Goal: Navigation & Orientation: Find specific page/section

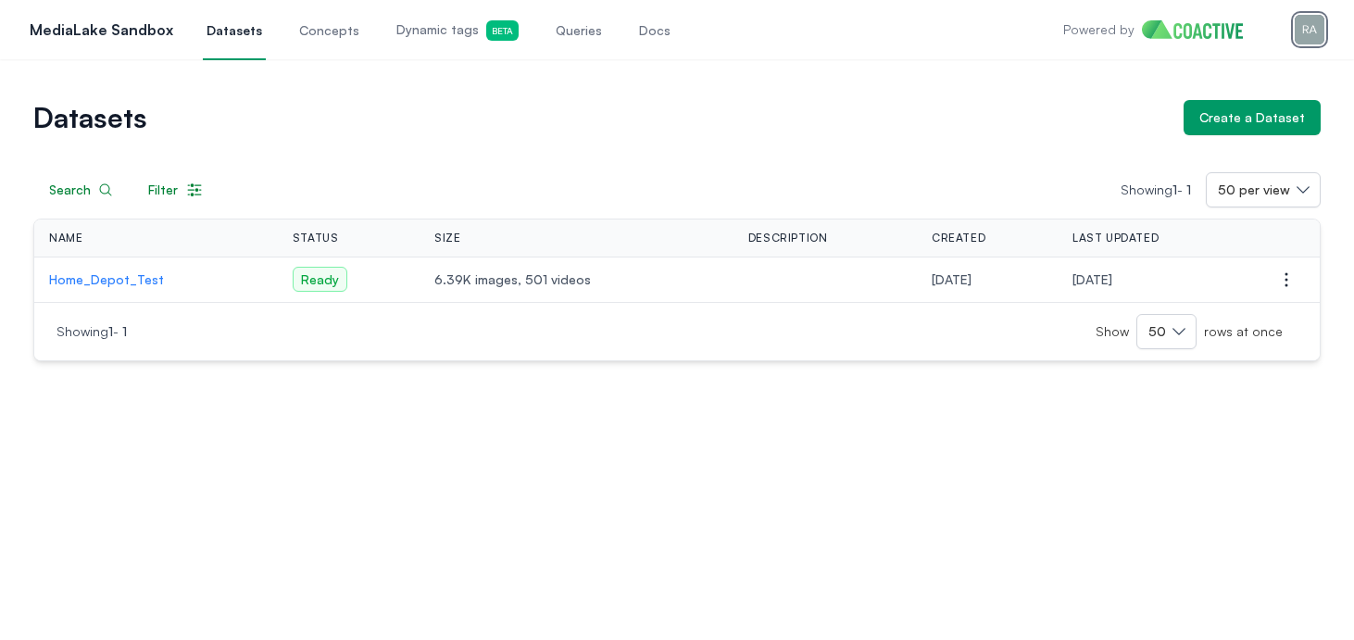
click at [1314, 28] on img "button" at bounding box center [1309, 30] width 30 height 30
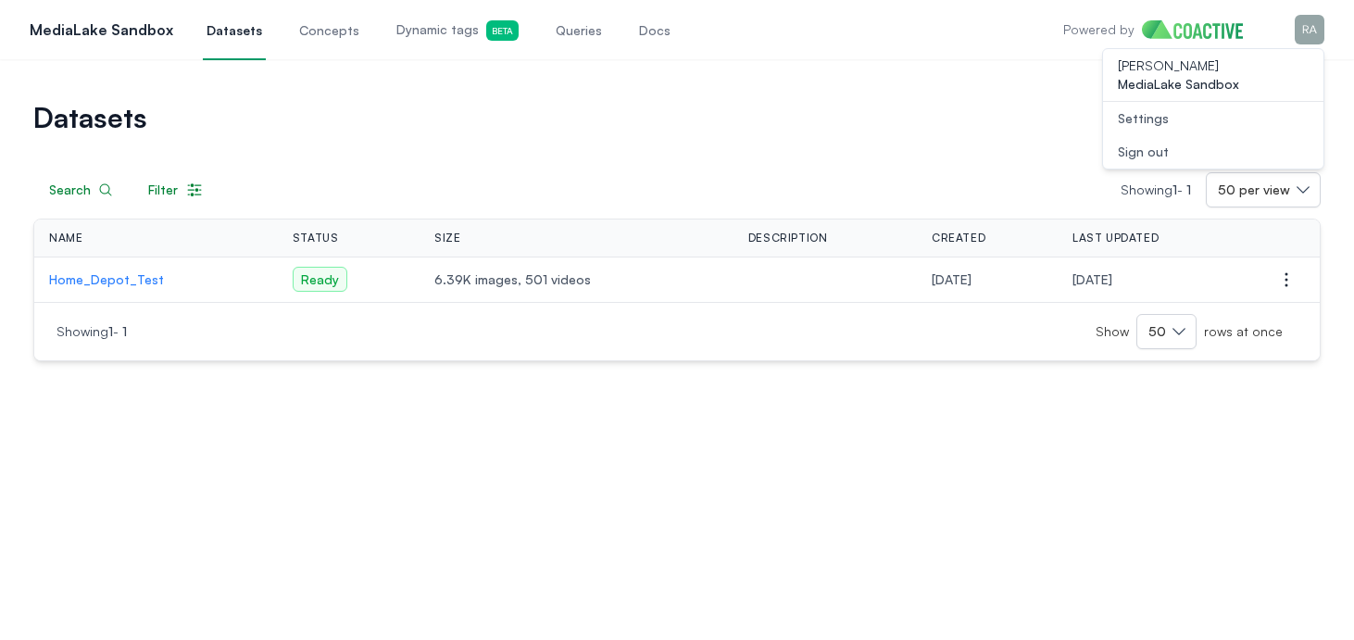
click at [1180, 106] on link "Settings" at bounding box center [1213, 118] width 220 height 33
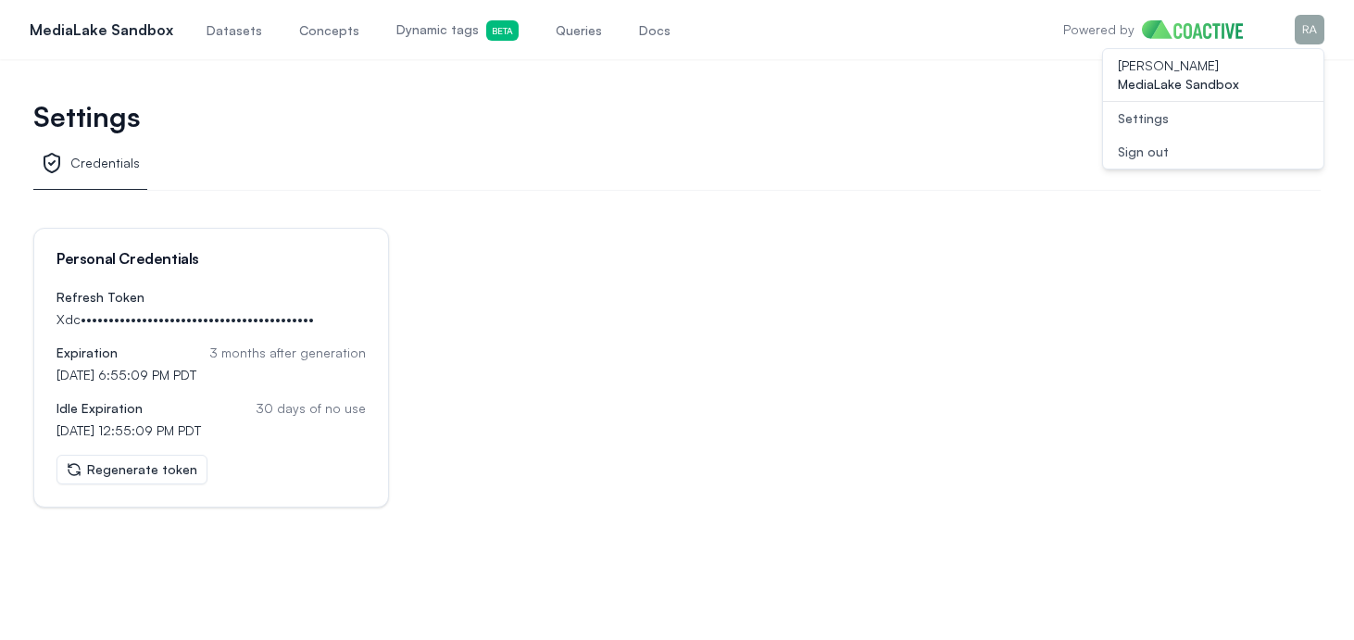
click at [686, 183] on div "Credentials" at bounding box center [676, 167] width 1287 height 46
click at [79, 318] on div "Xdc••••••••••••••••••••••••••••••••••••••••••" at bounding box center [184, 319] width 257 height 19
click at [406, 27] on span "Dynamic tags Beta" at bounding box center [457, 30] width 122 height 20
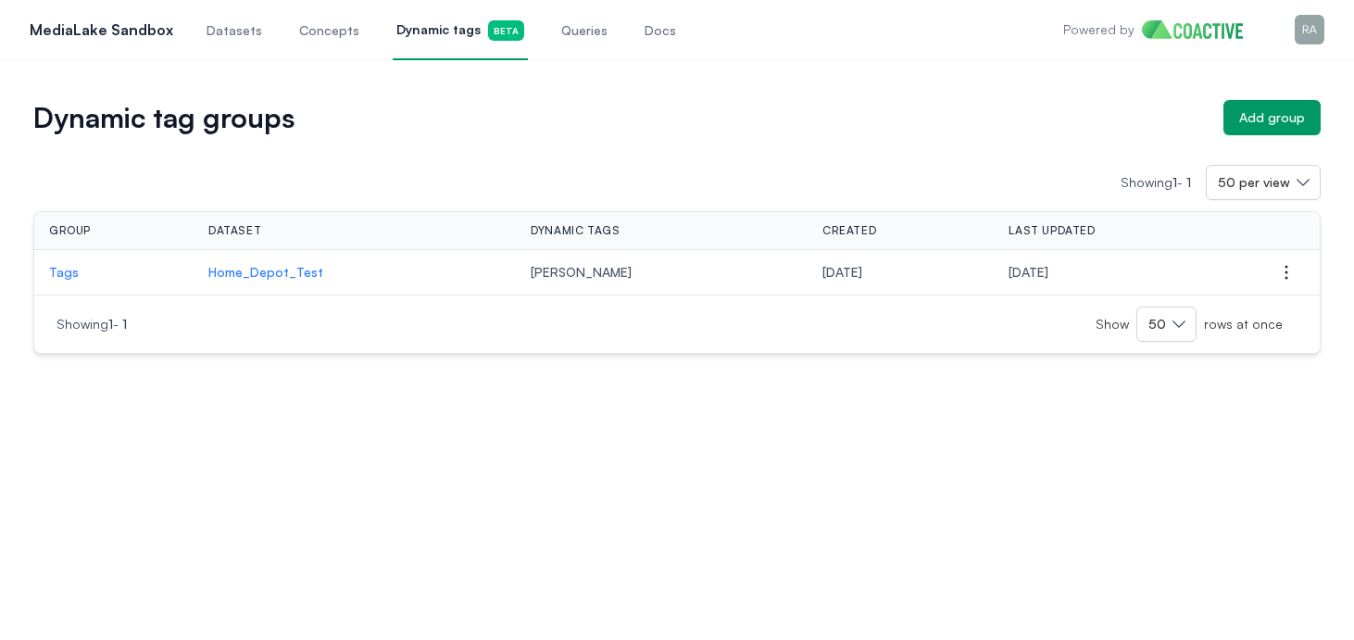
click at [334, 27] on span "Concepts" at bounding box center [329, 30] width 60 height 19
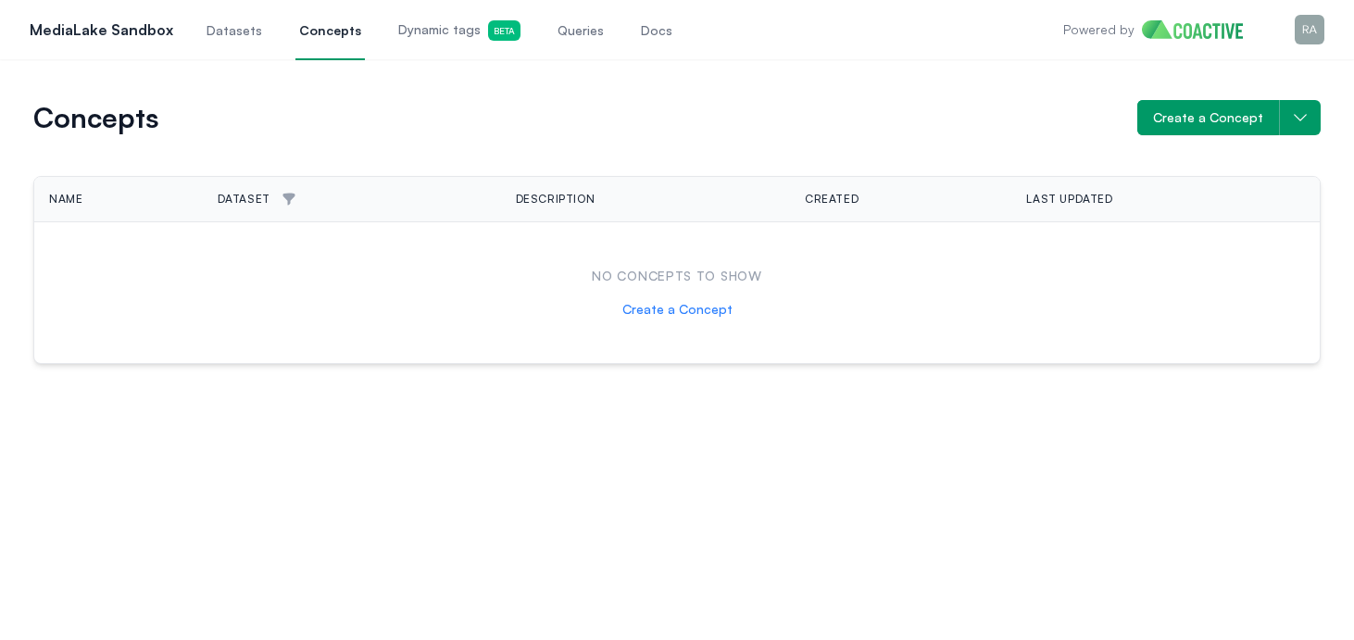
click at [234, 23] on span "Datasets" at bounding box center [234, 30] width 56 height 19
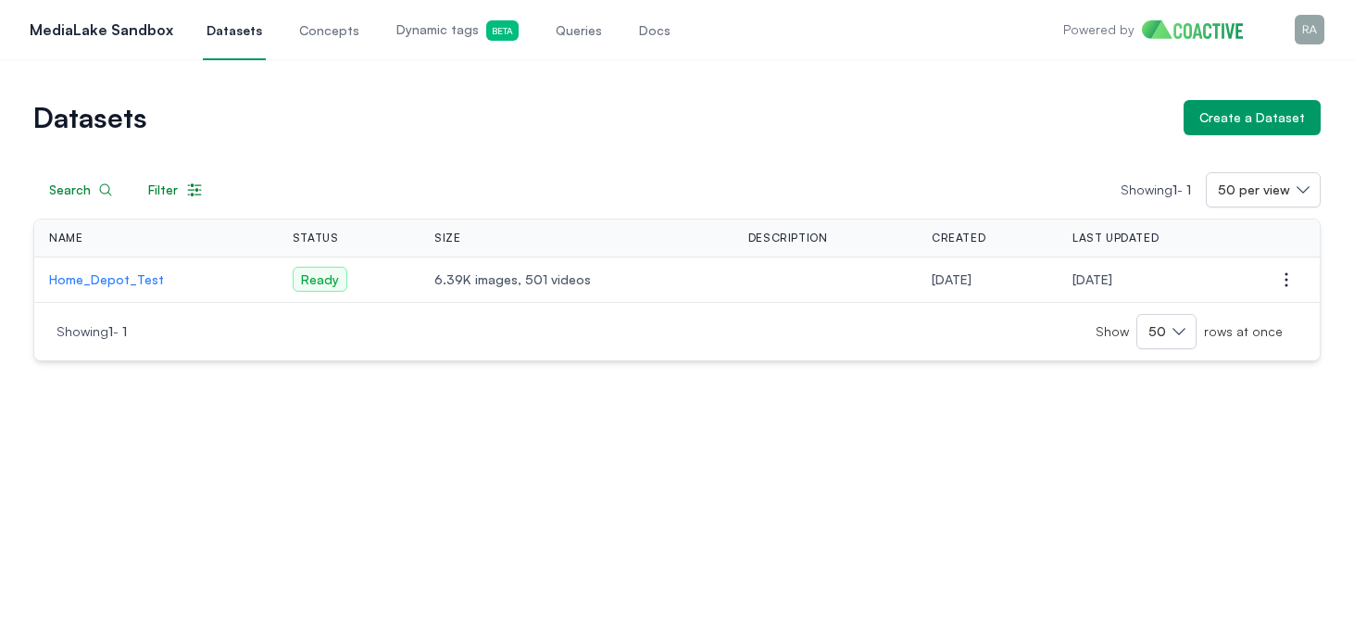
click at [139, 21] on p "MediaLake Sandbox" at bounding box center [102, 30] width 144 height 22
click at [1150, 35] on img at bounding box center [1200, 29] width 116 height 19
click at [1297, 29] on img "button" at bounding box center [1309, 30] width 30 height 30
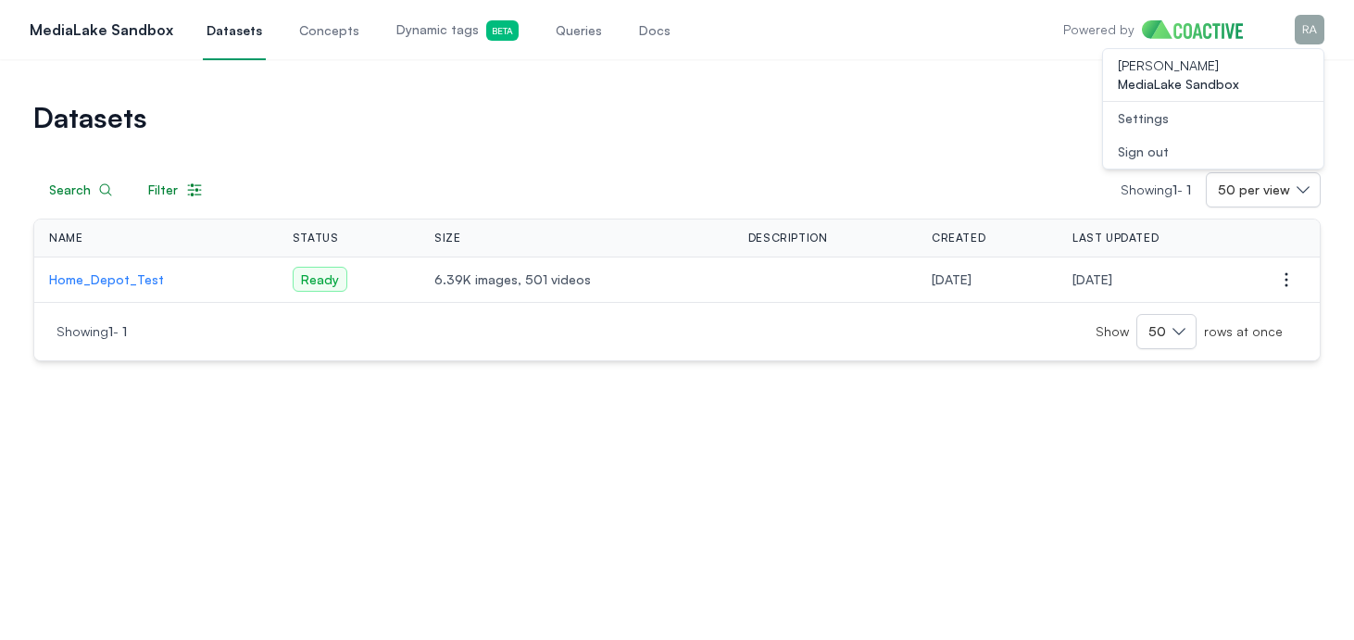
click at [1181, 91] on span "MediaLake Sandbox" at bounding box center [1212, 84] width 191 height 19
click at [811, 143] on div "Search Filter Showing 1 - 1 50 per view Name Status Size Description Created La…" at bounding box center [676, 248] width 1287 height 226
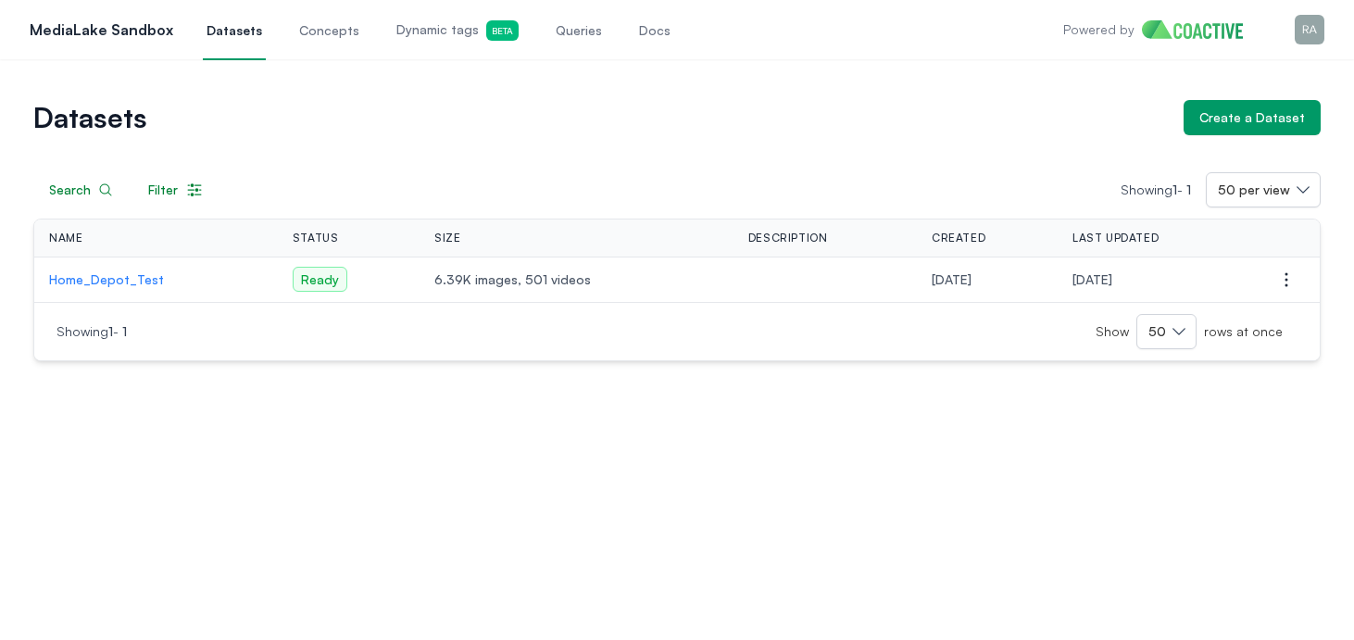
click at [124, 276] on p "Home_Depot_Test" at bounding box center [156, 279] width 214 height 19
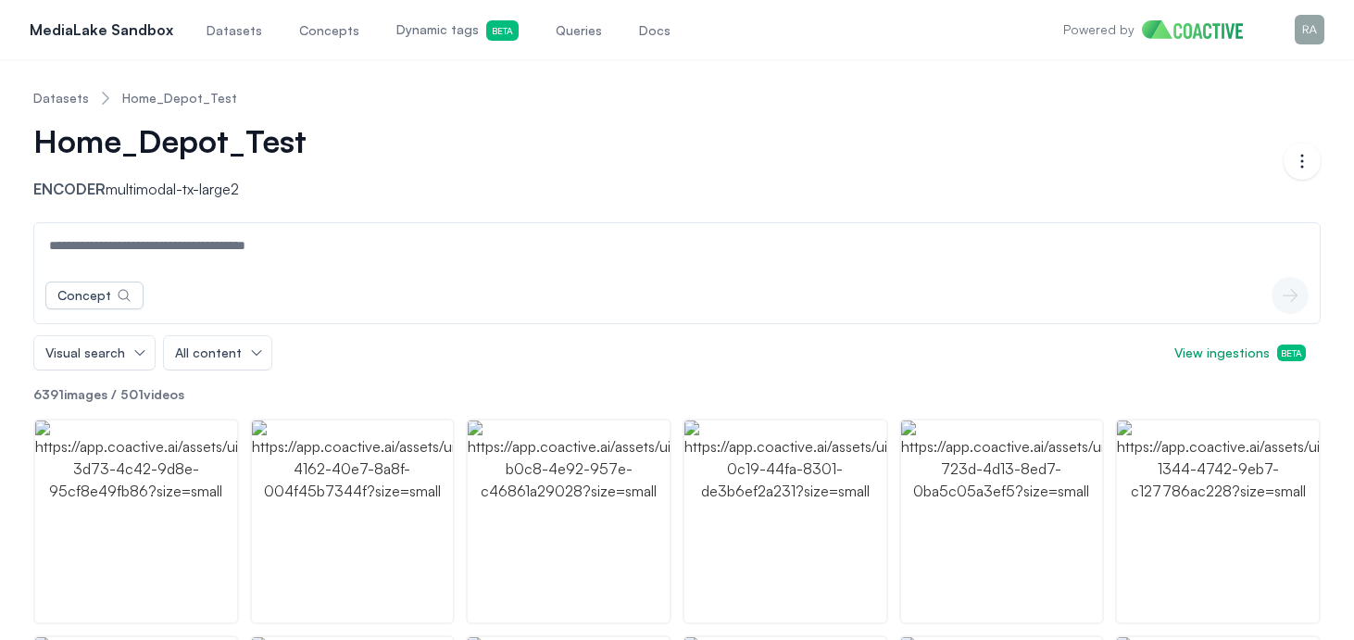
click at [248, 32] on span "Datasets" at bounding box center [234, 30] width 56 height 19
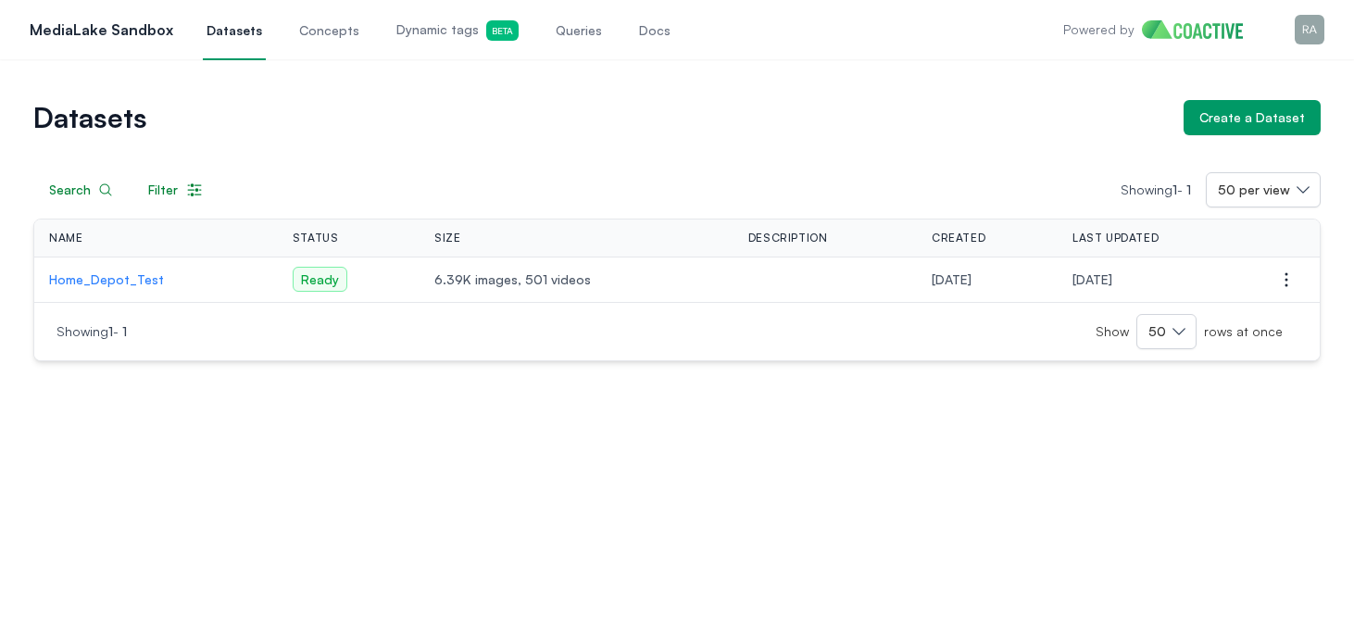
click at [337, 35] on span "Concepts" at bounding box center [329, 30] width 60 height 19
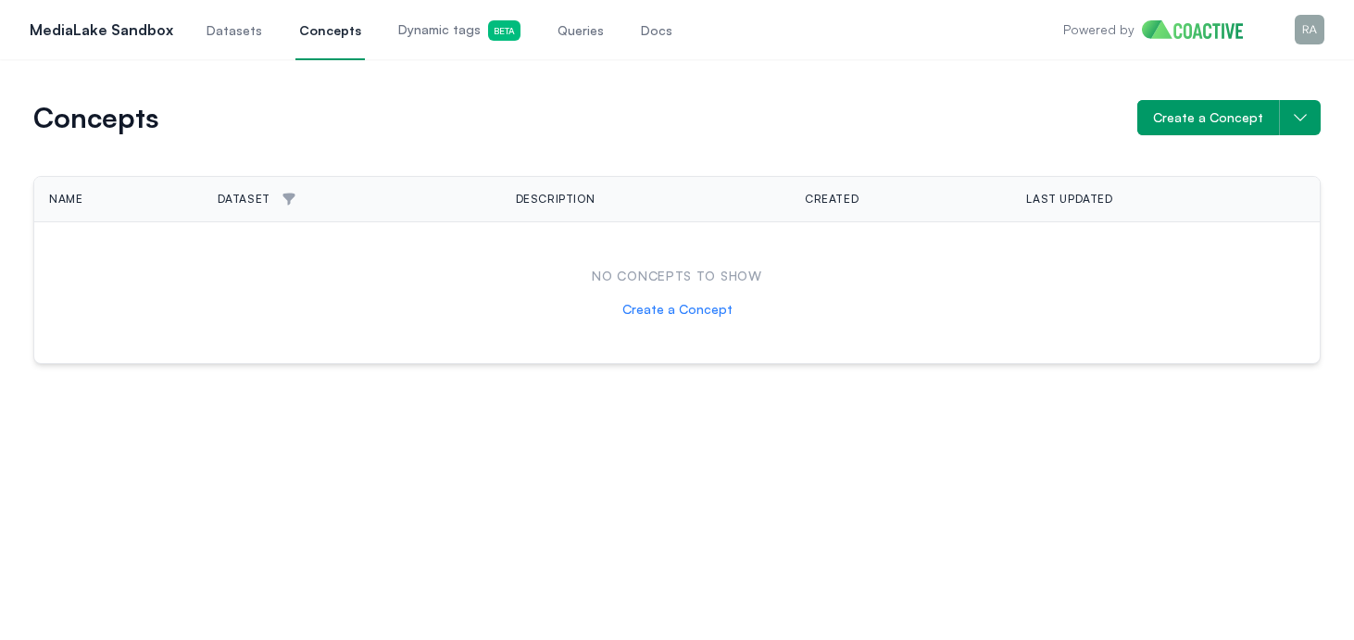
click at [408, 30] on span "Dynamic tags Beta" at bounding box center [459, 30] width 122 height 20
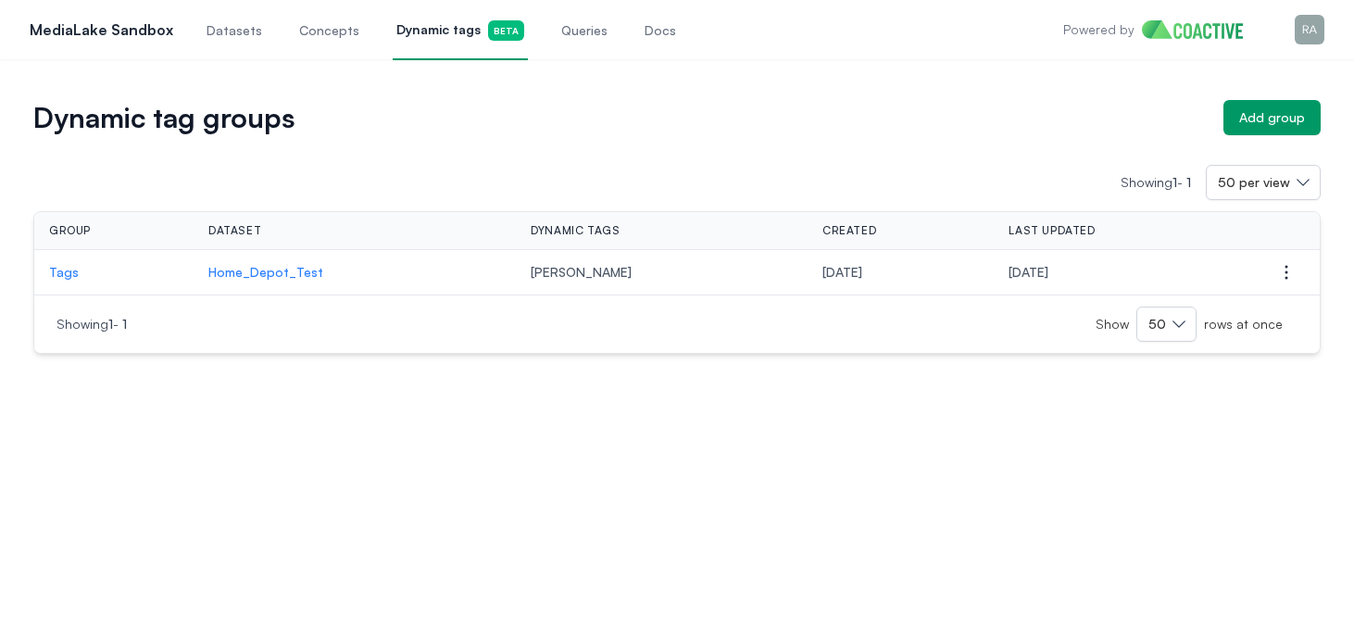
click at [557, 19] on link "Queries" at bounding box center [584, 29] width 54 height 61
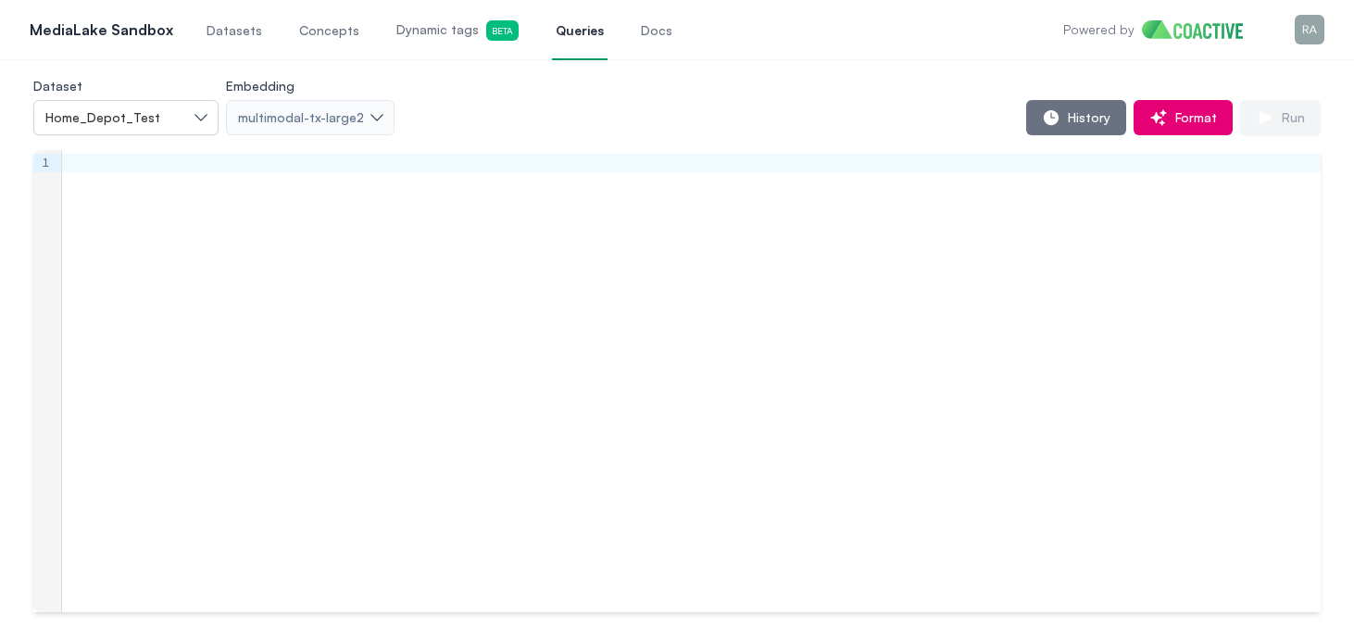
click at [650, 24] on link "Docs" at bounding box center [656, 29] width 39 height 61
